Goal: Information Seeking & Learning: Learn about a topic

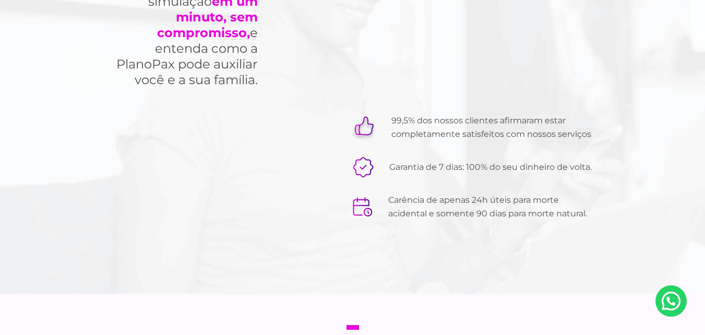
scroll to position [3477, 0]
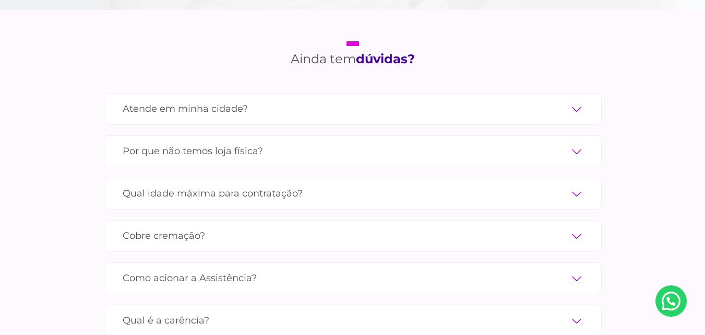
click at [574, 190] on div "Qual idade máxima para contratação? A idade máxima para se tornar um membro é d…" at bounding box center [353, 194] width 498 height 32
click at [568, 184] on label "Qual idade máxima para contratação?" at bounding box center [353, 193] width 461 height 18
click at [0, 0] on input "Qual idade máxima para contratação?" at bounding box center [0, 0] width 0 height 0
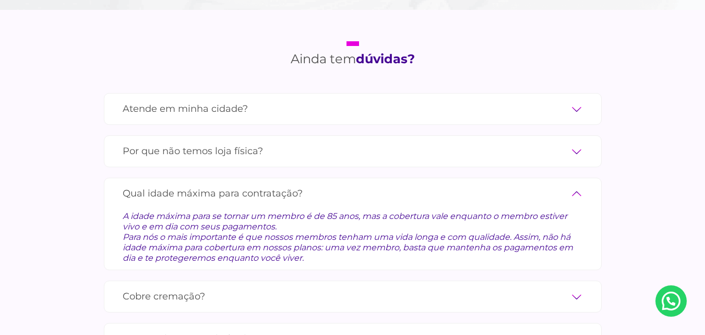
click at [566, 184] on label "Qual idade máxima para contratação?" at bounding box center [353, 193] width 461 height 18
click at [0, 0] on input "Qual idade máxima para contratação?" at bounding box center [0, 0] width 0 height 0
click at [575, 184] on label "Qual idade máxima para contratação?" at bounding box center [353, 193] width 461 height 18
click at [0, 0] on input "Qual idade máxima para contratação?" at bounding box center [0, 0] width 0 height 0
click at [581, 184] on label "Qual idade máxima para contratação?" at bounding box center [353, 193] width 461 height 18
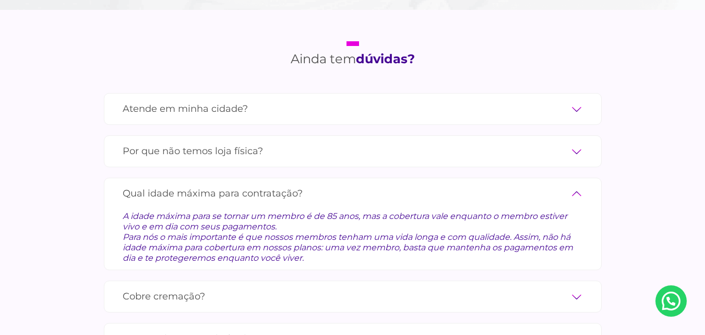
click at [0, 0] on input "Qual idade máxima para contratação?" at bounding box center [0, 0] width 0 height 0
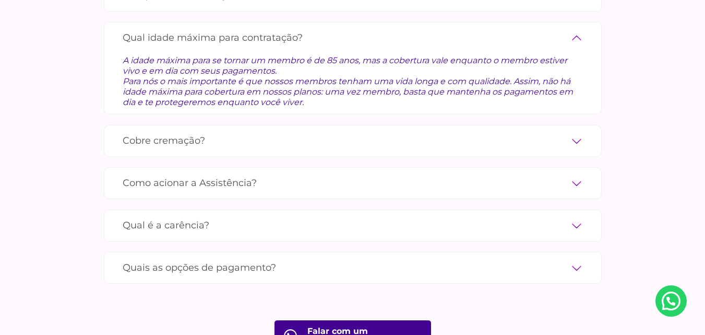
scroll to position [3634, 0]
click at [566, 131] on label "Cobre cremação?" at bounding box center [353, 140] width 461 height 18
click at [0, 0] on input "Cobre cremação?" at bounding box center [0, 0] width 0 height 0
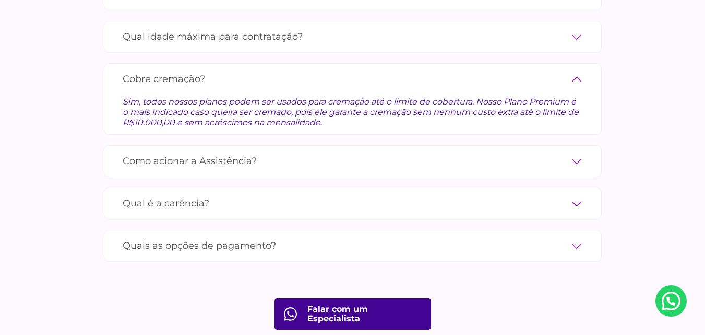
click at [565, 200] on div "Qual é a carência? Apenas 24h úteis para morte acidental e somente 90 dias para…" at bounding box center [353, 203] width 498 height 32
click at [577, 194] on label "Qual é a carência?" at bounding box center [353, 203] width 461 height 18
click at [0, 0] on input "Qual é a carência?" at bounding box center [0, 0] width 0 height 0
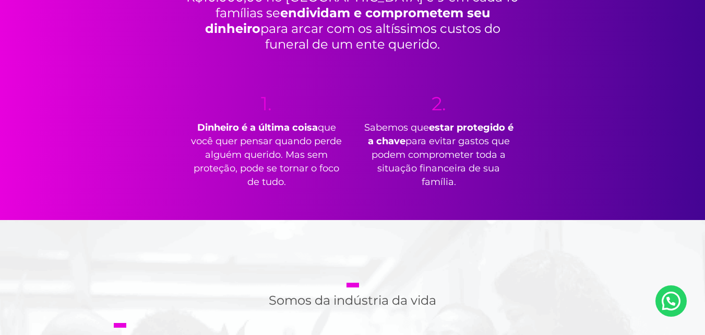
scroll to position [430, 0]
